Goal: Check status: Check status

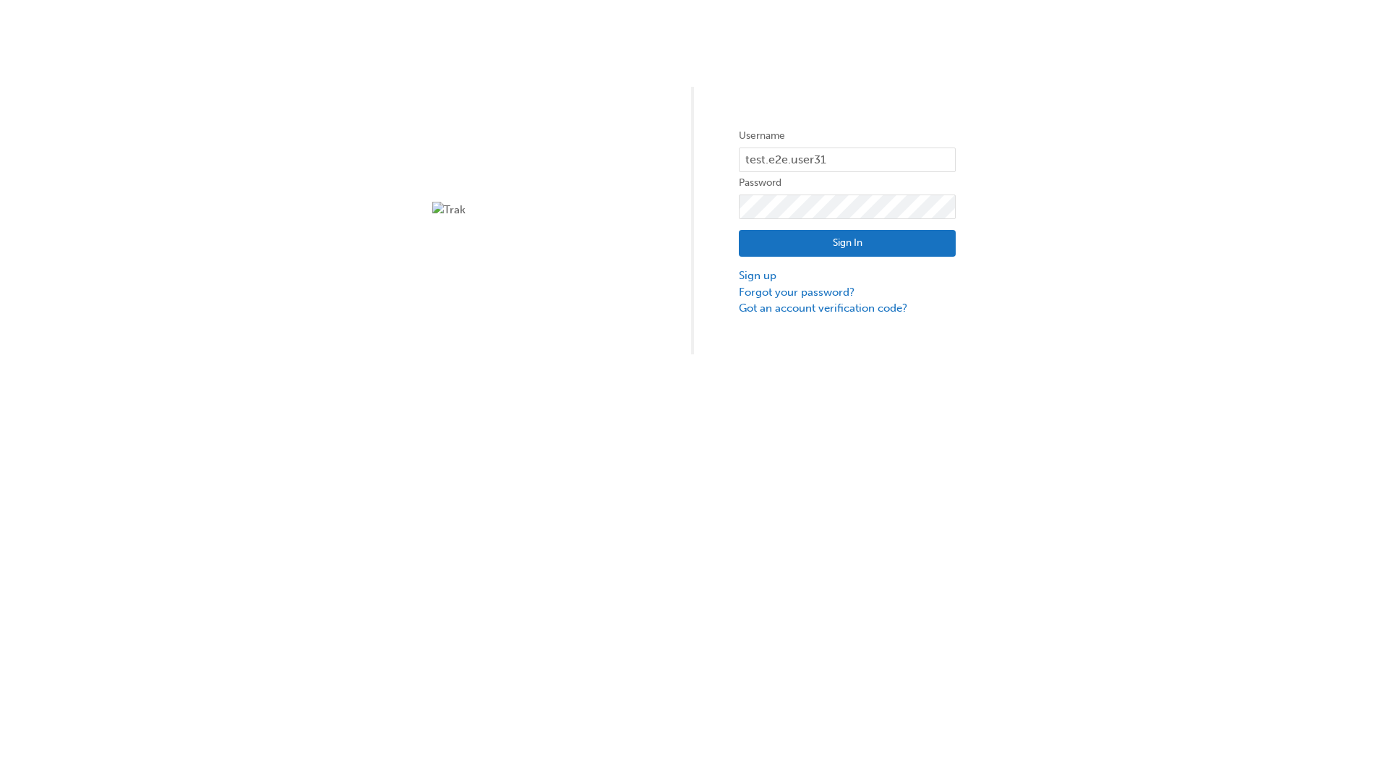
type input "test.e2e.user31"
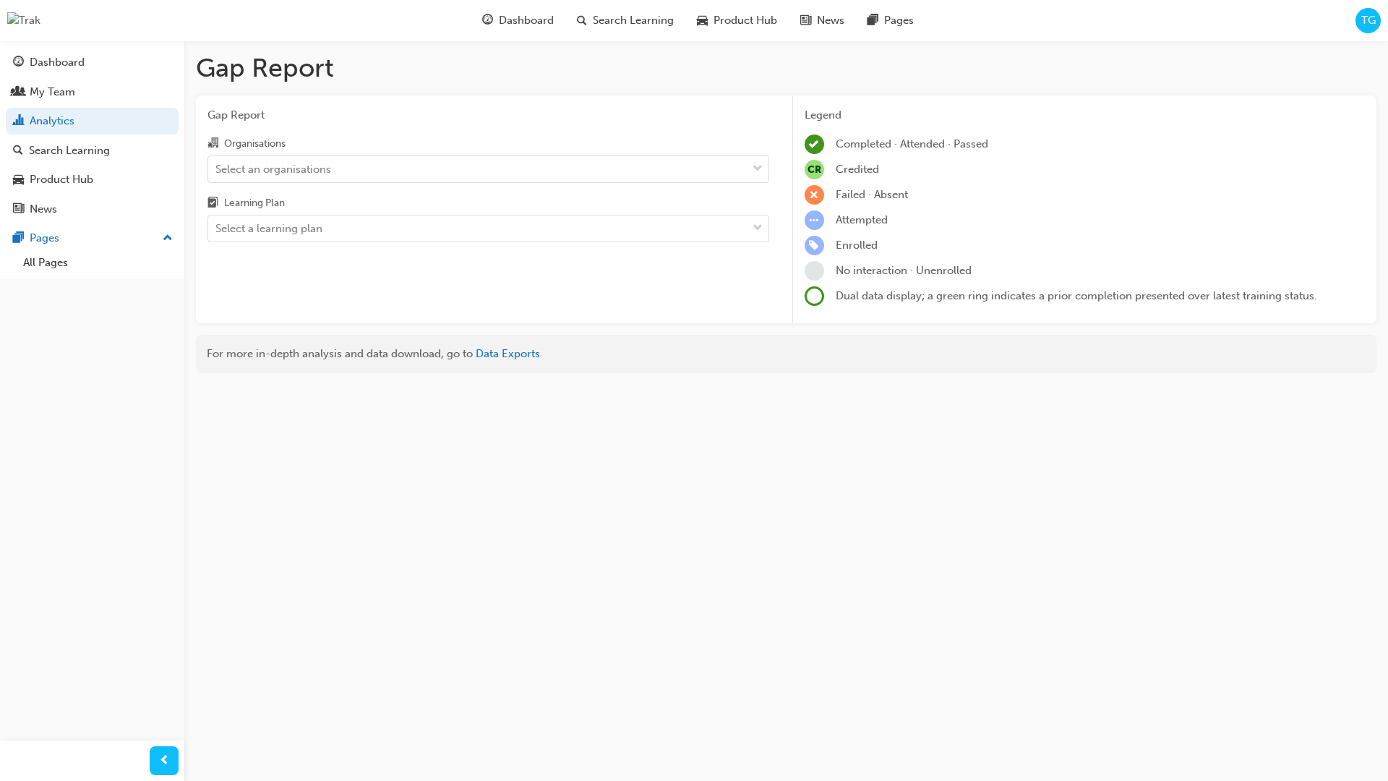
click at [217, 168] on input "Organisations Select an organisations" at bounding box center [215, 168] width 1 height 12
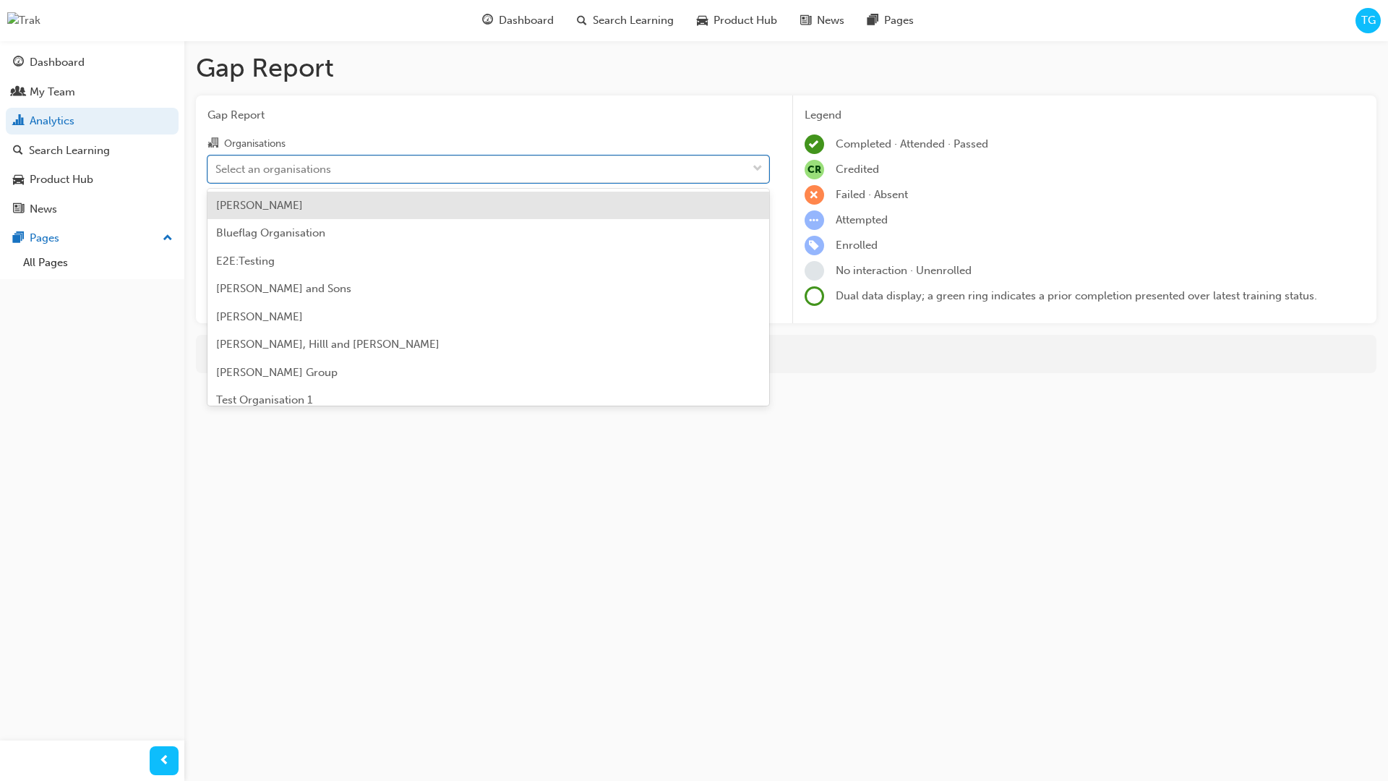
click at [217, 228] on input "Learning Plan Select a learning plan" at bounding box center [215, 228] width 1 height 12
